Goal: Transaction & Acquisition: Purchase product/service

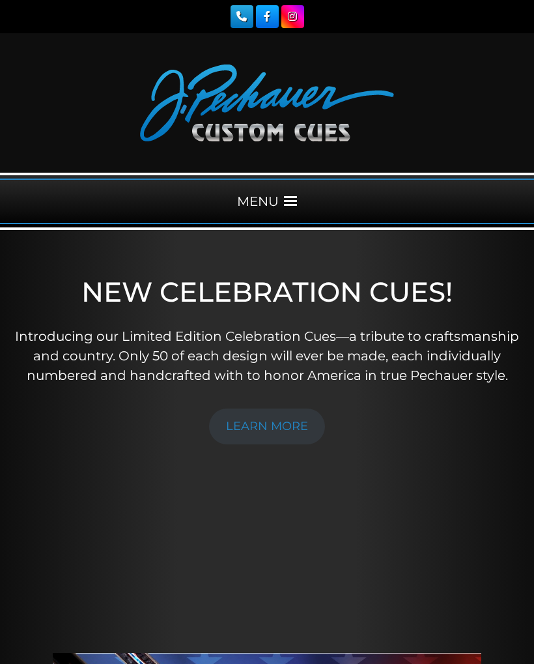
click at [289, 197] on span at bounding box center [290, 201] width 13 height 13
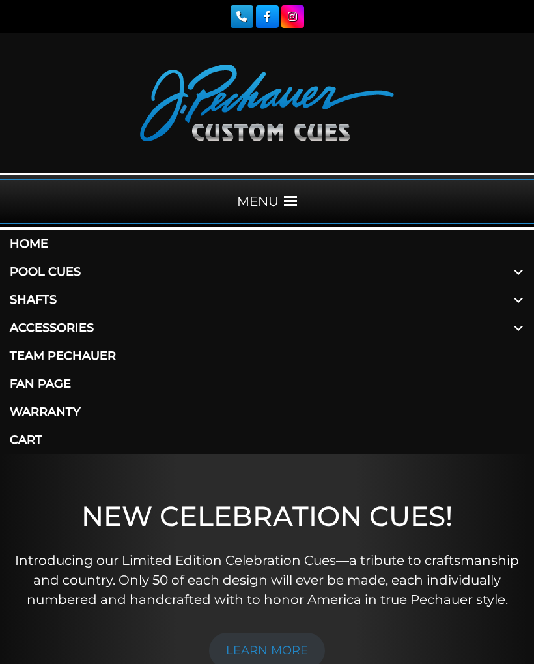
click at [55, 305] on link "Shafts" at bounding box center [267, 300] width 534 height 28
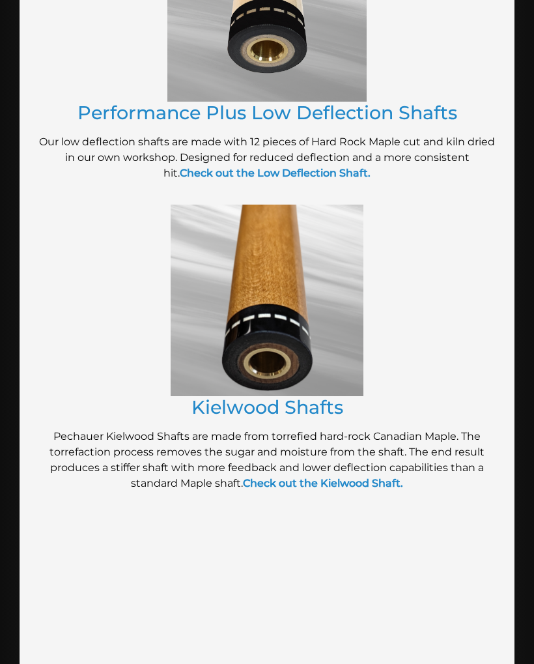
scroll to position [1112, 0]
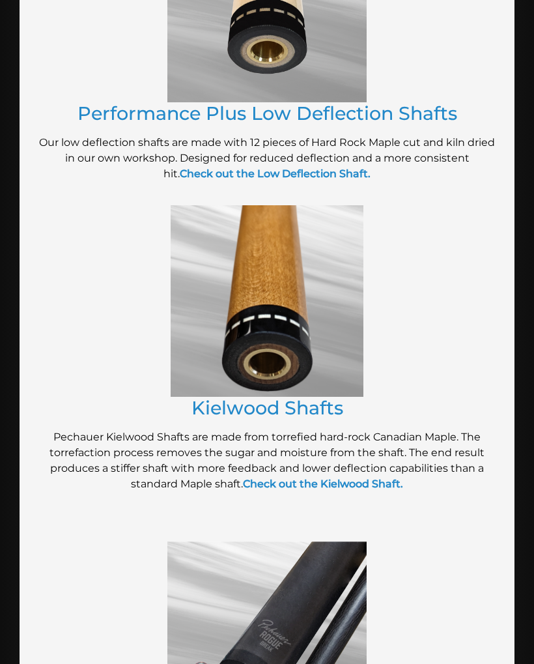
click at [319, 477] on strong "Check out the Kielwood Shaft." at bounding box center [323, 483] width 160 height 12
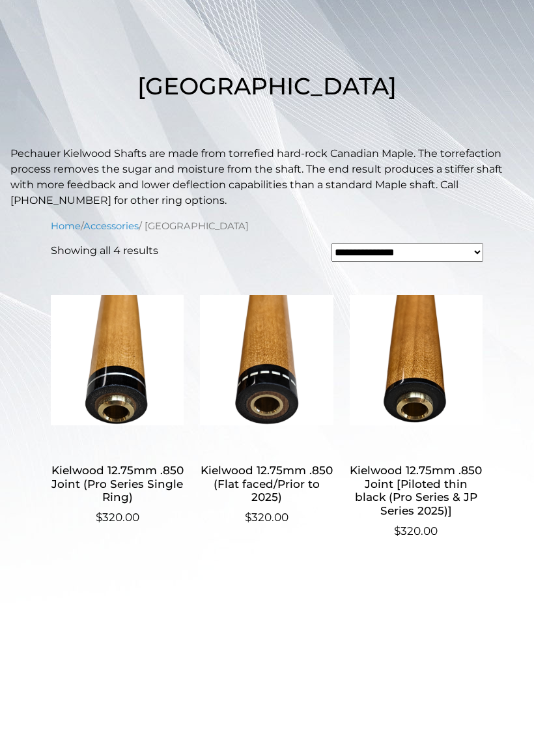
scroll to position [248, 0]
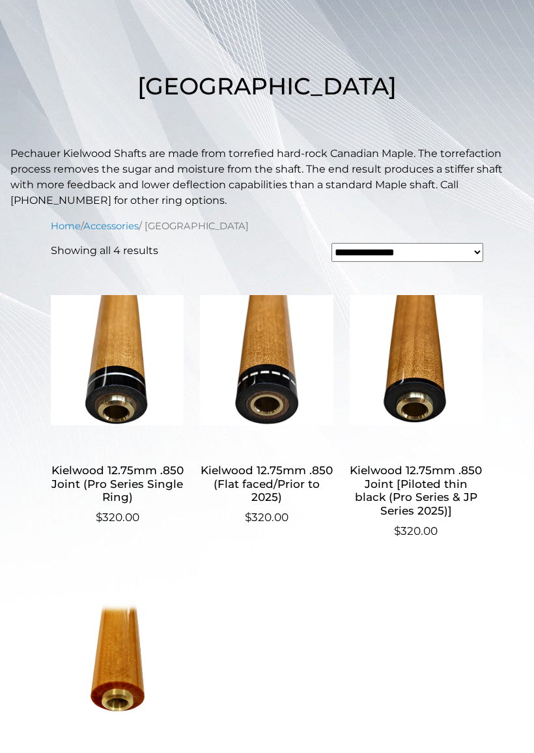
click at [118, 471] on h2 "Kielwood 12.75mm .850 Joint (Pro Series Single Ring)" at bounding box center [117, 484] width 133 height 51
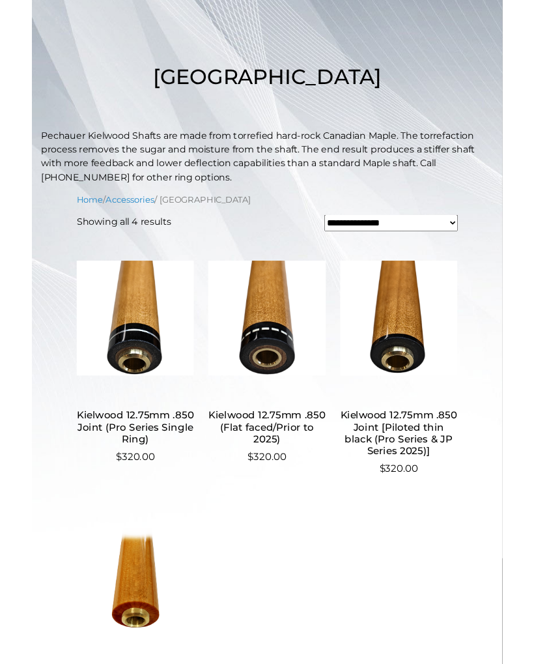
scroll to position [285, 0]
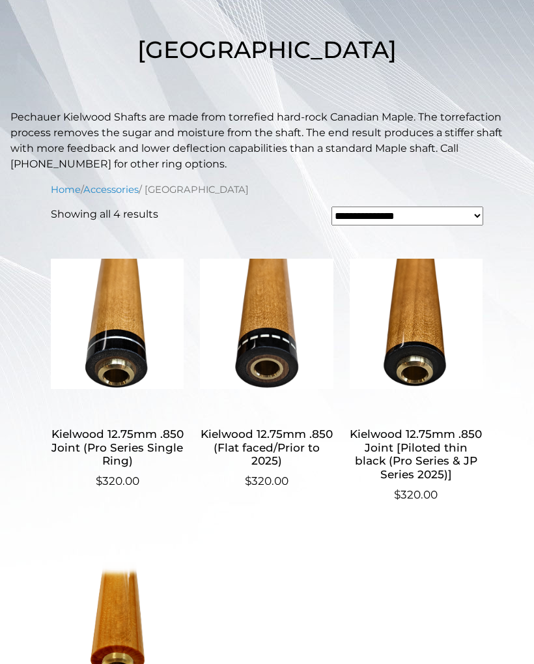
click at [135, 435] on h2 "Kielwood 12.75mm .850 Joint (Pro Series Single Ring)" at bounding box center [117, 447] width 133 height 51
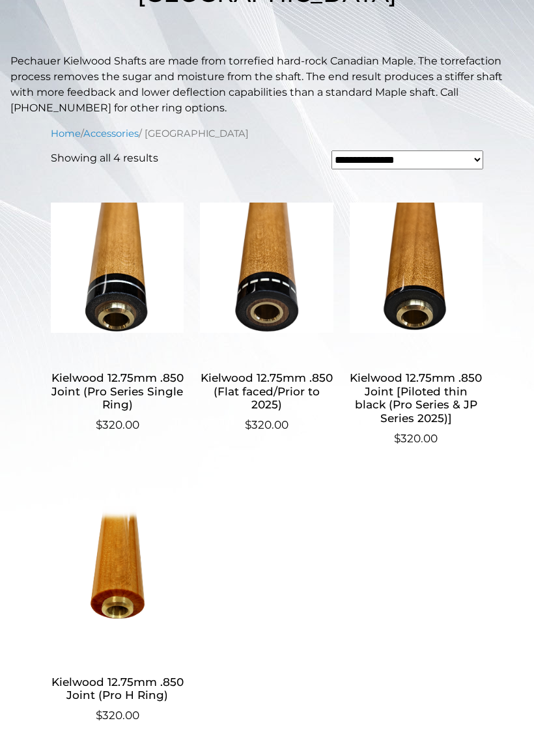
scroll to position [339, 0]
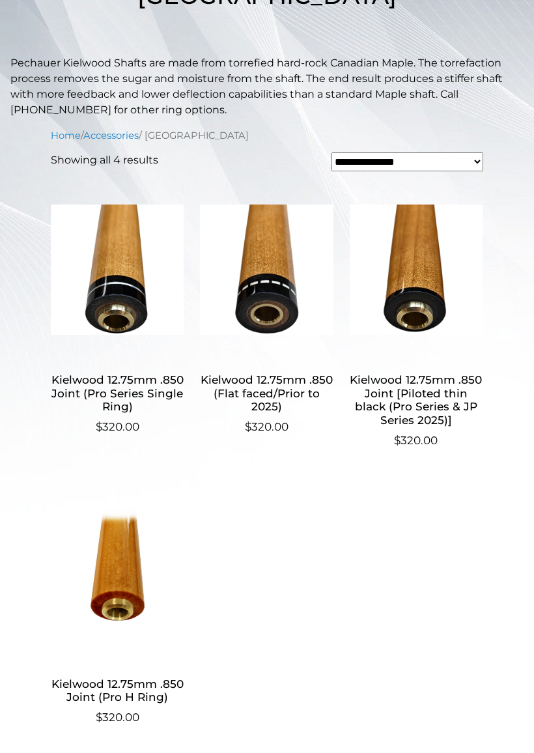
click at [103, 399] on h2 "Kielwood 12.75mm .850 Joint (Pro Series Single Ring)" at bounding box center [117, 393] width 133 height 51
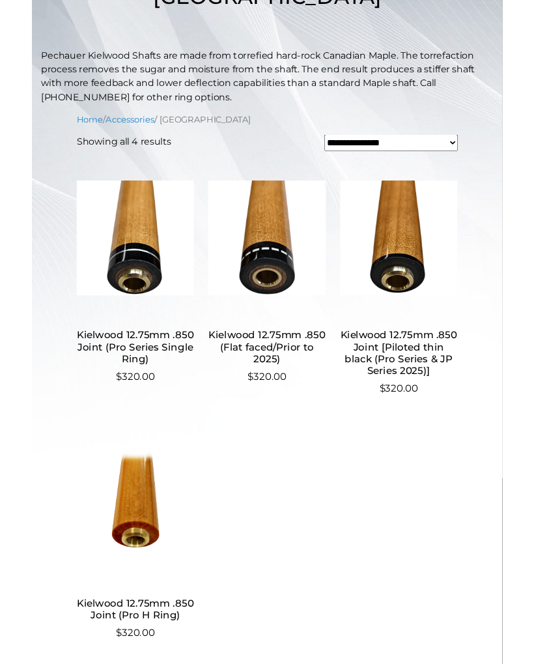
scroll to position [376, 0]
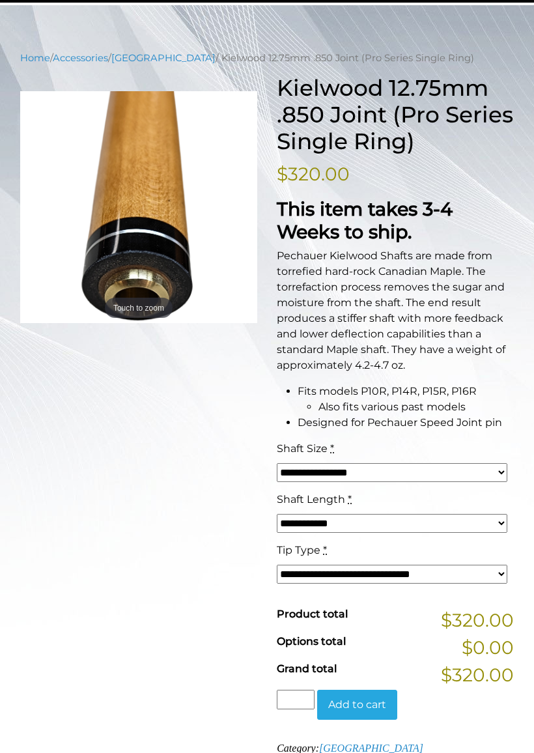
scroll to position [226, 0]
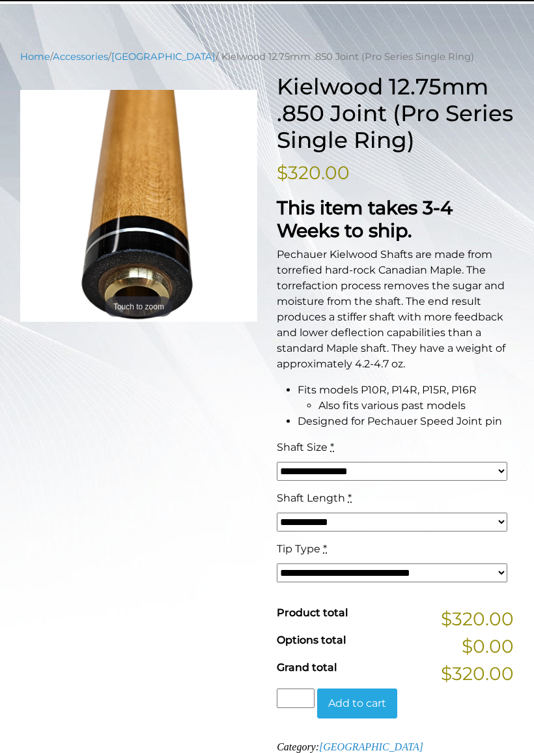
click at [501, 465] on select "**********" at bounding box center [392, 471] width 231 height 19
select select "*****"
click at [497, 576] on select "**********" at bounding box center [392, 572] width 231 height 19
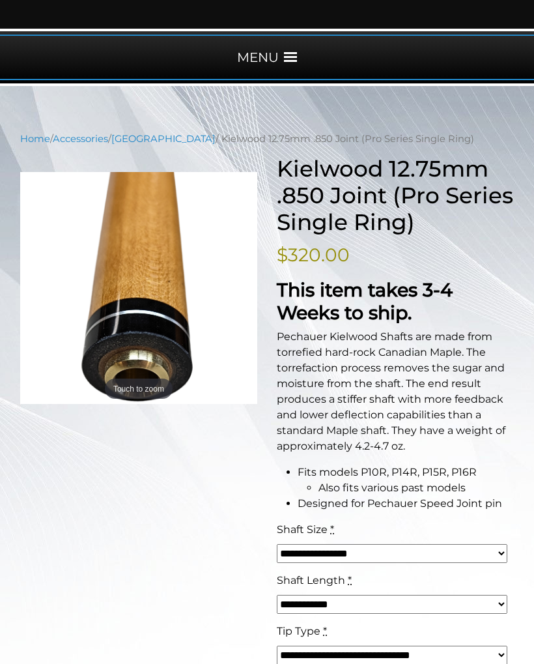
scroll to position [143, 0]
click at [290, 52] on span at bounding box center [290, 57] width 13 height 13
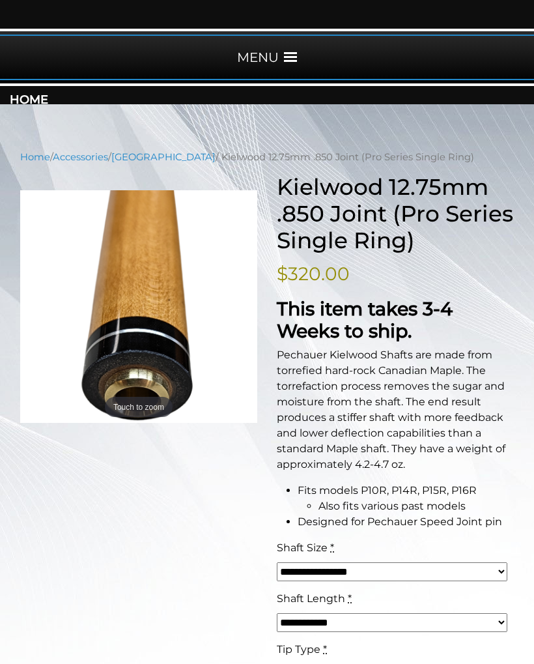
scroll to position [144, 0]
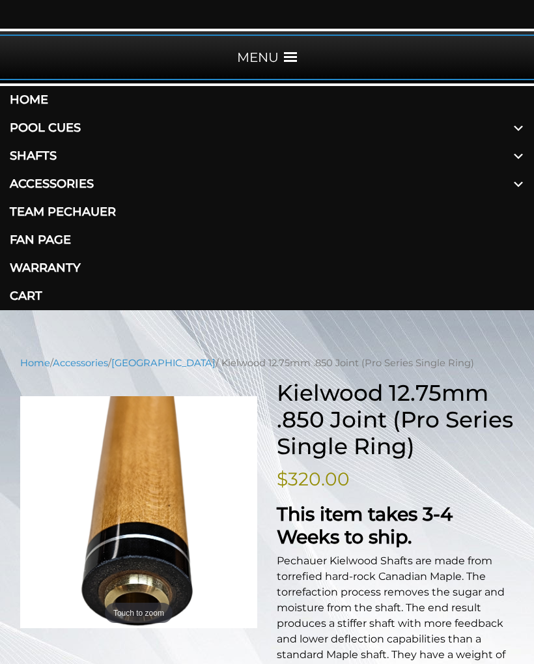
click at [512, 131] on span at bounding box center [518, 128] width 31 height 28
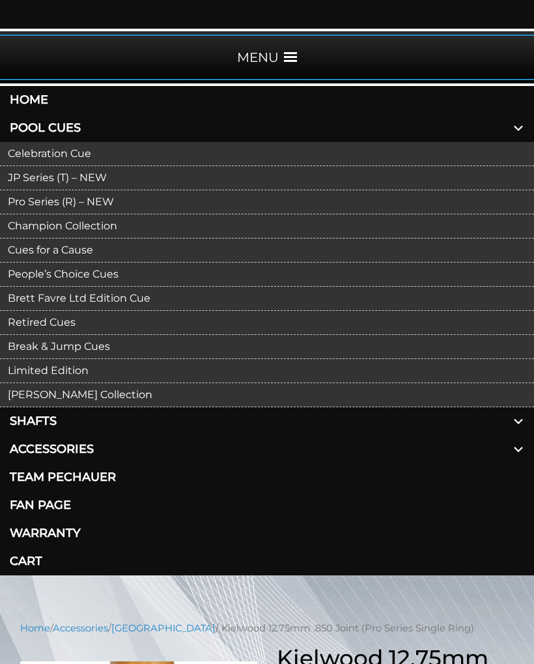
click at [58, 197] on link "Pro Series (R) – NEW" at bounding box center [267, 202] width 534 height 24
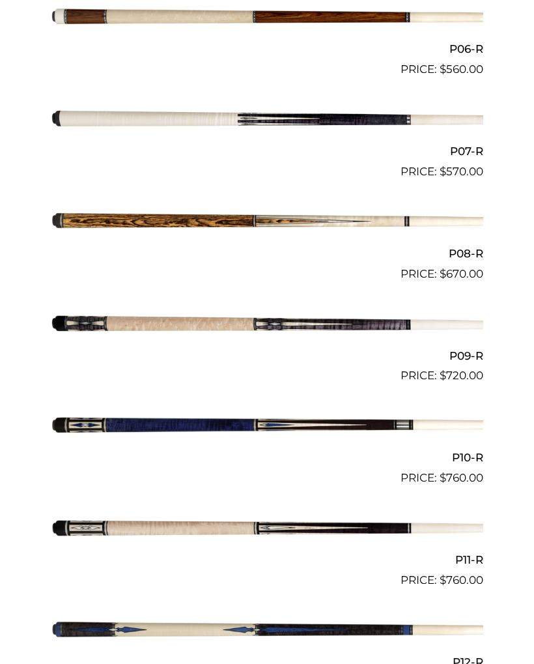
scroll to position [1016, 0]
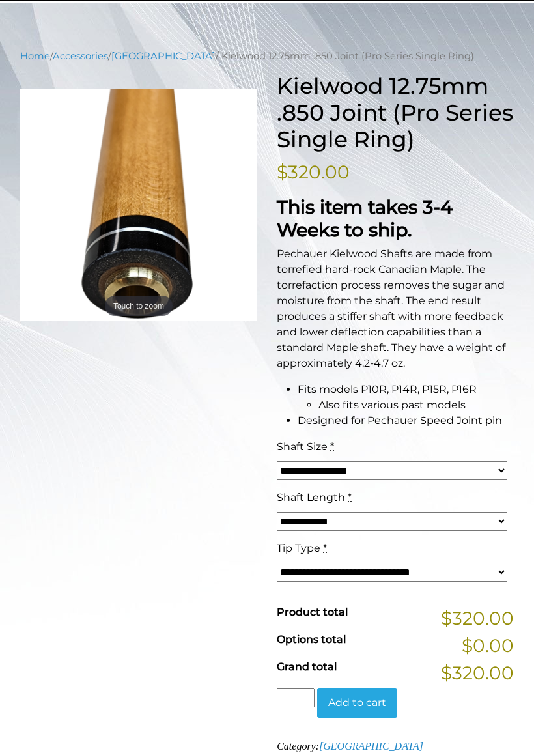
scroll to position [226, 0]
click at [497, 468] on select "**********" at bounding box center [392, 471] width 231 height 19
select select "*****"
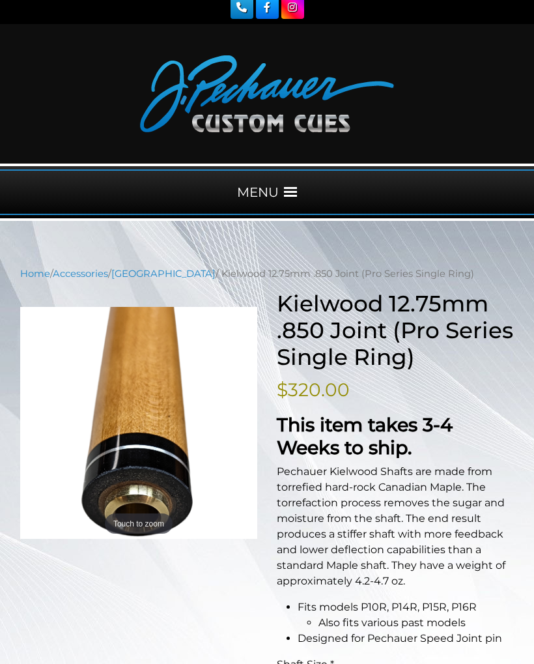
scroll to position [0, 0]
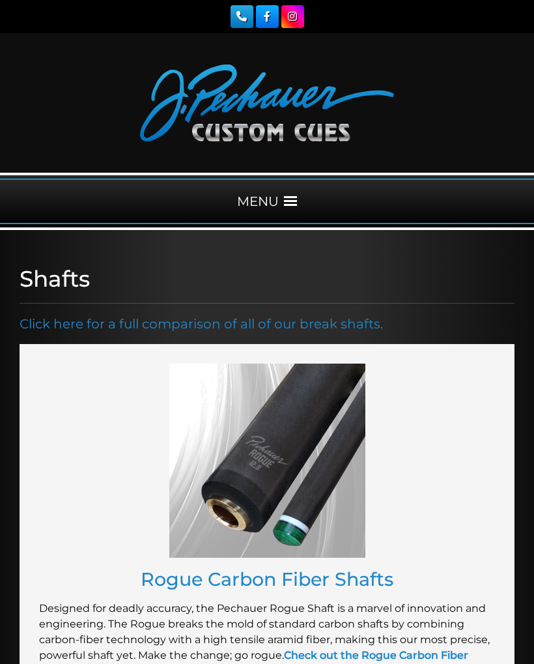
scroll to position [1112, 0]
